Goal: Task Accomplishment & Management: Manage account settings

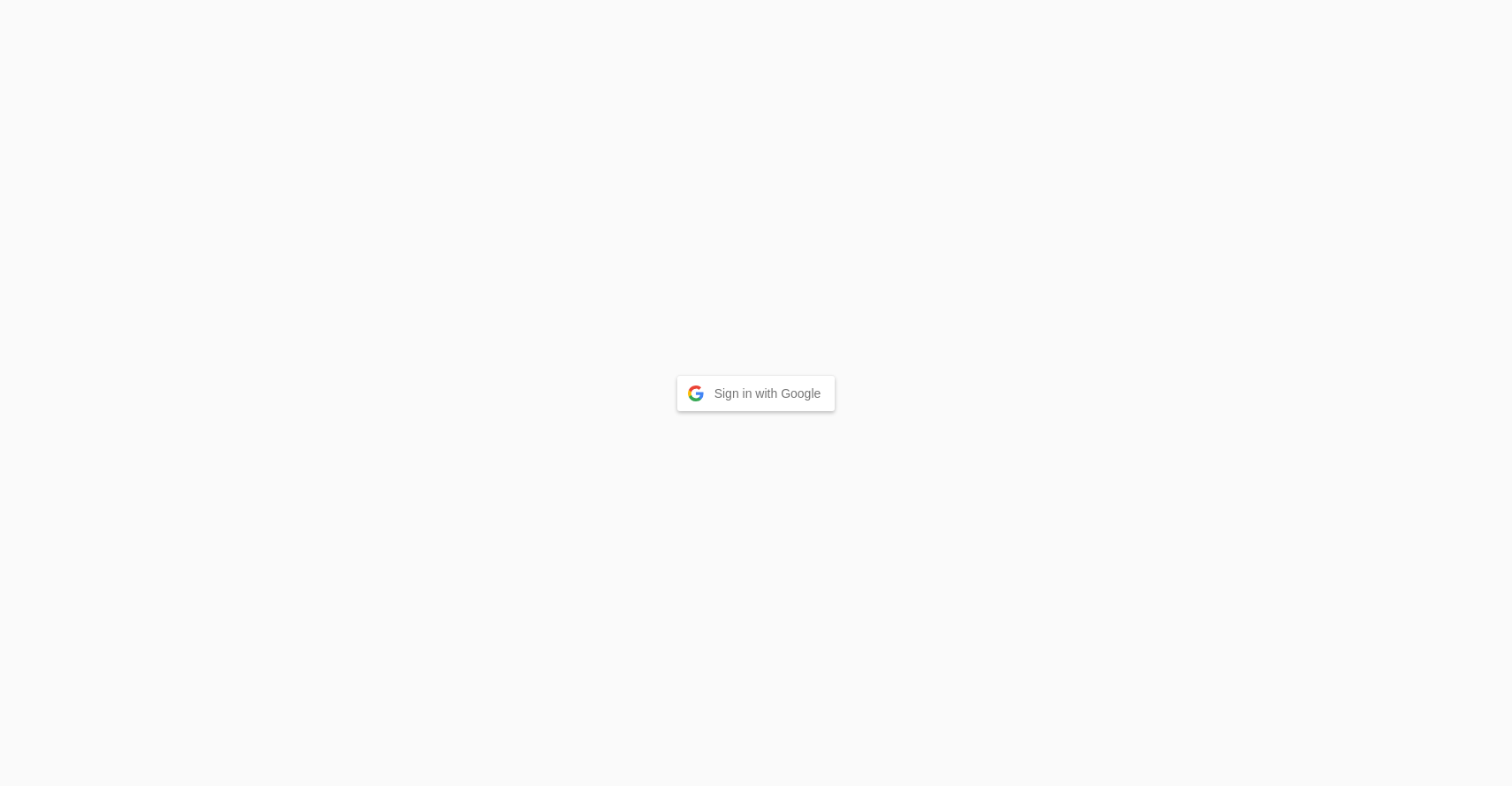
click at [765, 390] on button "Sign in with Google" at bounding box center [756, 393] width 158 height 36
